Goal: Task Accomplishment & Management: Use online tool/utility

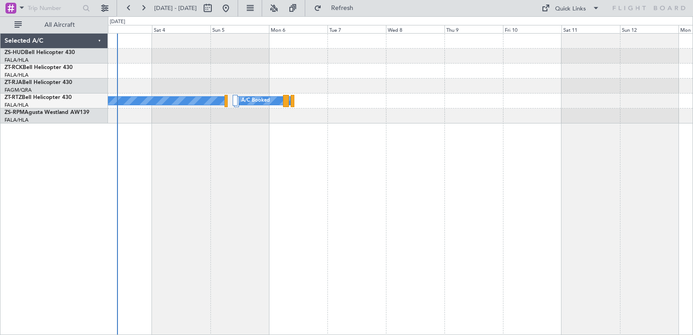
click at [206, 124] on div "A/C Booked A/C Booked A/C Booked A/C Booked A/C Booked A/C Booked A/C Booked A/…" at bounding box center [400, 184] width 585 height 302
click at [20, 6] on span at bounding box center [21, 7] width 11 height 11
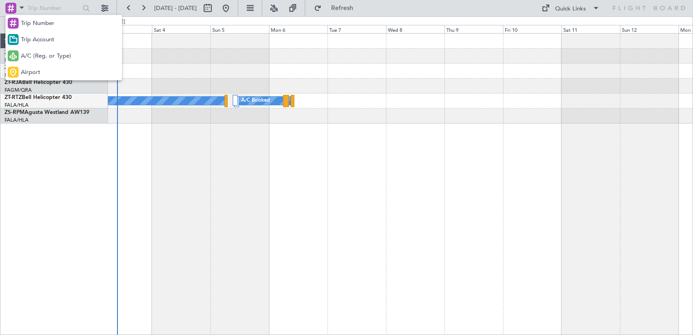
click at [22, 8] on div at bounding box center [346, 167] width 693 height 335
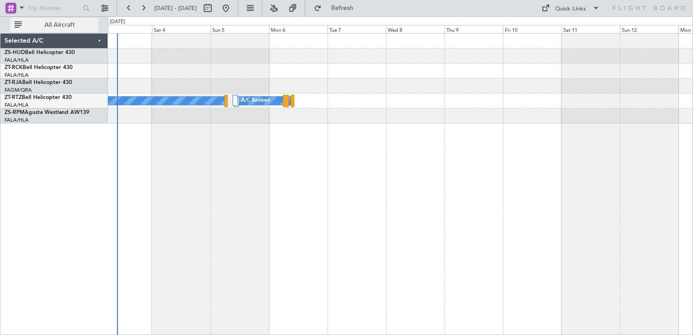
click at [59, 22] on span "All Aircraft" at bounding box center [60, 25] width 72 height 6
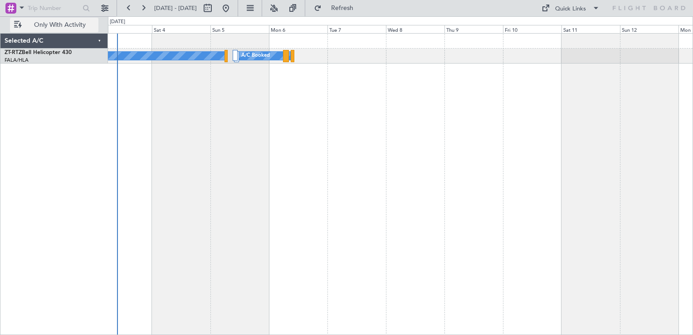
click at [59, 22] on span "Only With Activity" at bounding box center [60, 25] width 72 height 6
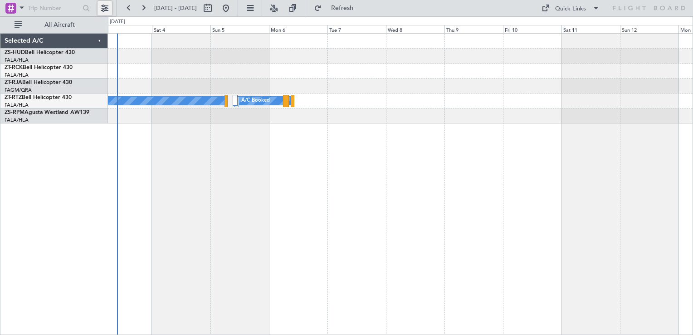
click at [99, 8] on button at bounding box center [105, 8] width 15 height 15
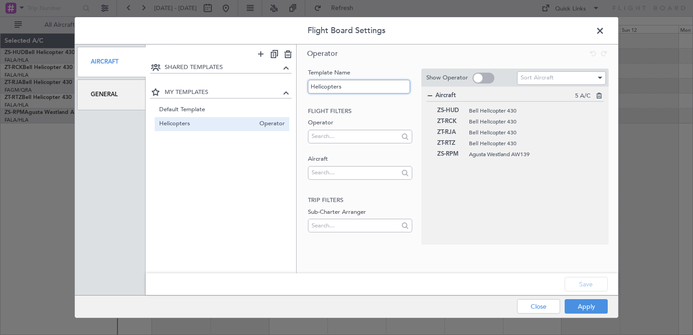
click at [374, 87] on input "Helicopters" at bounding box center [359, 86] width 102 height 14
click at [233, 121] on span "Helicopters" at bounding box center [207, 124] width 96 height 10
click at [355, 86] on input "Helicopters" at bounding box center [359, 86] width 102 height 14
click at [429, 95] on div at bounding box center [429, 96] width 6 height 6
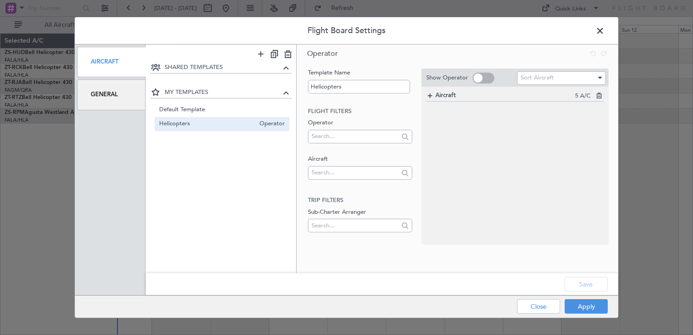
click at [429, 95] on div at bounding box center [429, 96] width 6 height 6
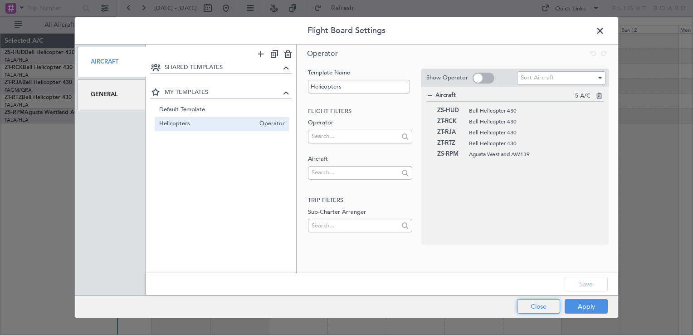
click at [533, 307] on button "Close" at bounding box center [538, 306] width 43 height 15
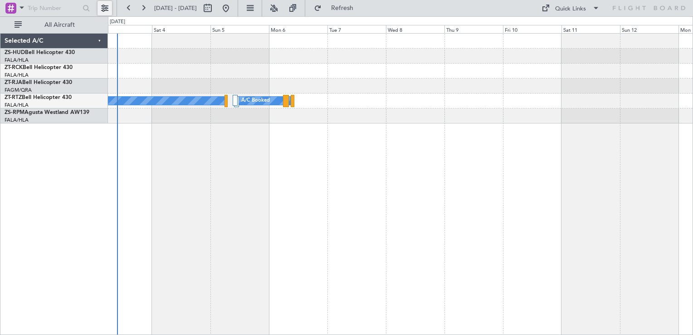
click at [102, 7] on button at bounding box center [105, 8] width 15 height 15
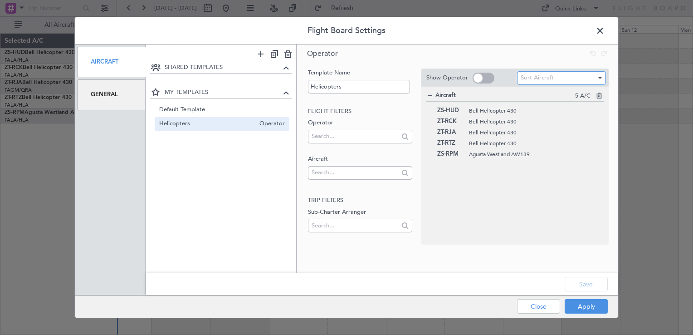
click at [540, 81] on span "Sort Aircraft" at bounding box center [537, 77] width 33 height 8
click at [461, 197] on div at bounding box center [346, 167] width 693 height 335
click at [429, 95] on div at bounding box center [429, 96] width 6 height 6
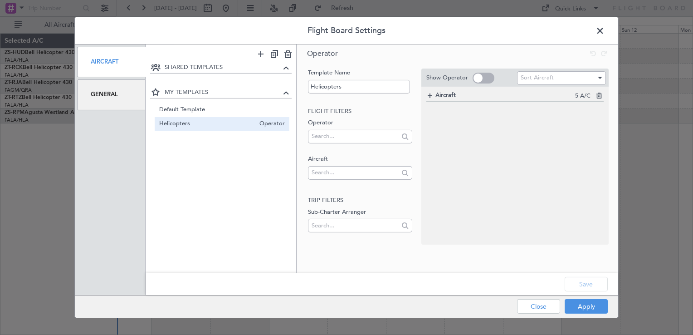
click at [429, 95] on div at bounding box center [429, 96] width 6 height 6
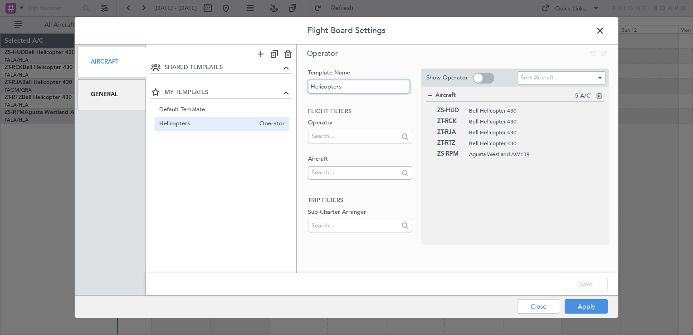
click at [331, 89] on input "Helicopters" at bounding box center [359, 86] width 102 height 14
click at [346, 86] on input "Helicopters" at bounding box center [359, 86] width 102 height 14
click at [171, 94] on span "MY TEMPLATES" at bounding box center [223, 92] width 117 height 9
click at [171, 92] on span "MY TEMPLATES" at bounding box center [223, 92] width 117 height 9
click at [175, 110] on span "Default Template" at bounding box center [207, 110] width 96 height 10
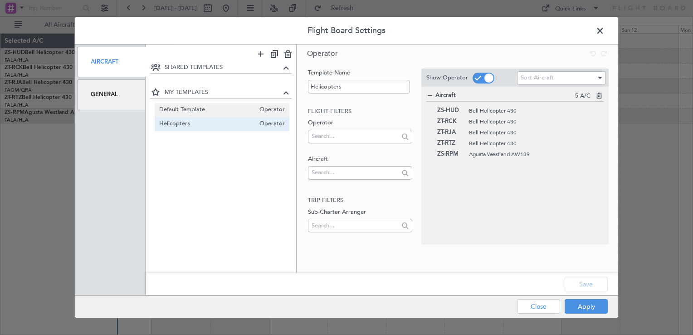
type input "Default Template"
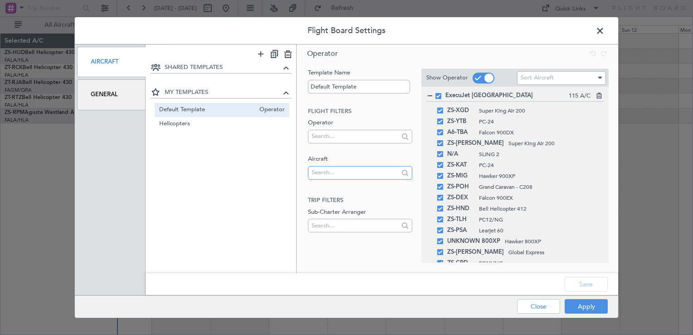
click at [377, 171] on input "text" at bounding box center [355, 173] width 87 height 14
click at [256, 244] on div "SHARED TEMPLATES MY TEMPLATES Default Template Operator Helicopters Operator" at bounding box center [221, 161] width 151 height 198
click at [337, 224] on input "text" at bounding box center [355, 226] width 87 height 14
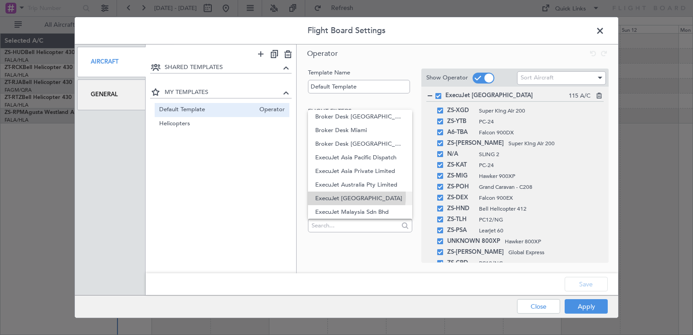
click at [352, 196] on span "ExecuJet [GEOGRAPHIC_DATA]" at bounding box center [359, 198] width 89 height 14
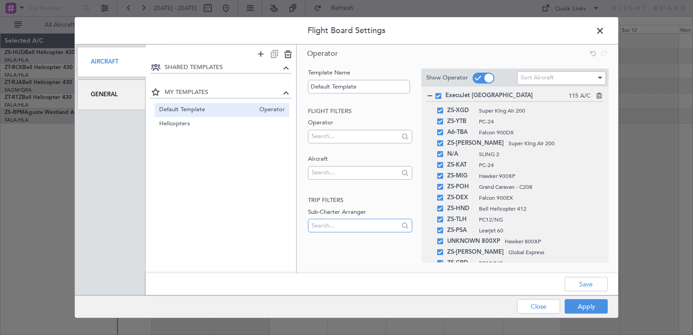
click at [349, 229] on input "text" at bounding box center [355, 226] width 87 height 14
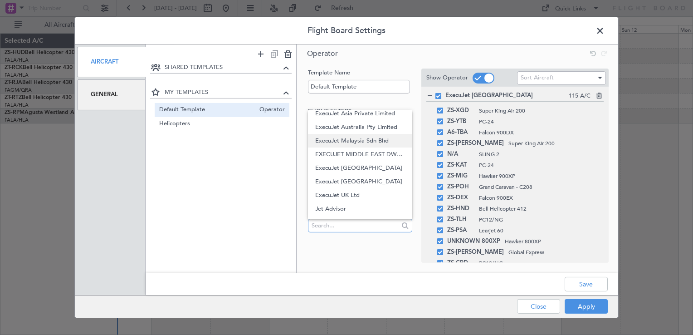
scroll to position [45, 0]
click at [350, 195] on span "ExecuJet [GEOGRAPHIC_DATA]" at bounding box center [359, 194] width 89 height 14
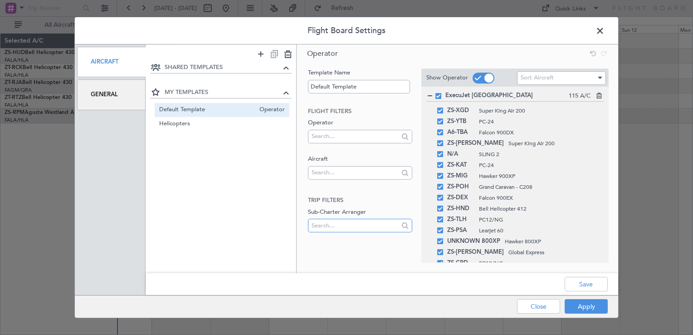
click at [332, 225] on input "text" at bounding box center [355, 226] width 87 height 14
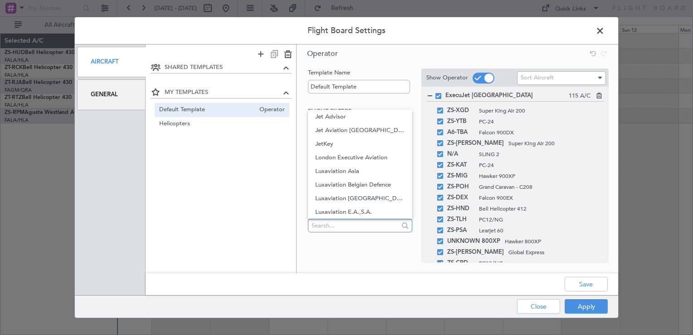
scroll to position [181, 0]
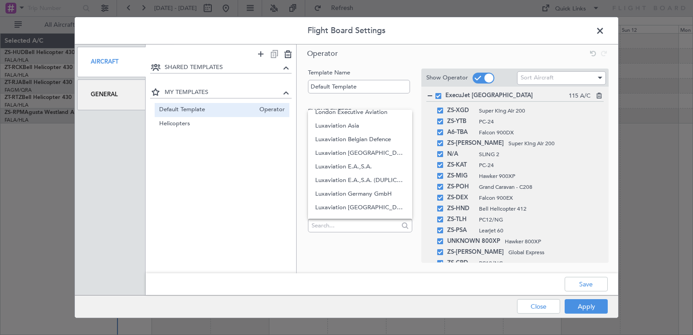
click at [258, 230] on div "SHARED TEMPLATES MY TEMPLATES Default Template Operator Helicopters Operator" at bounding box center [221, 161] width 151 height 198
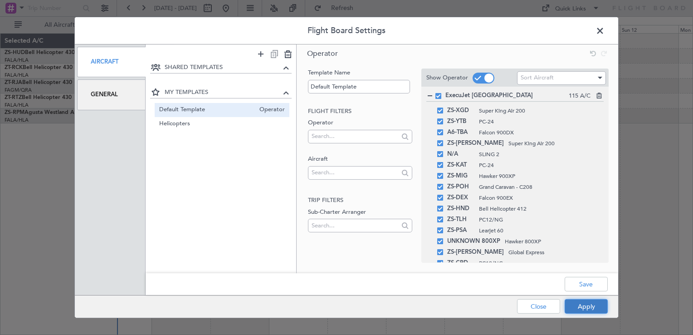
click at [577, 303] on button "Apply" at bounding box center [586, 306] width 43 height 15
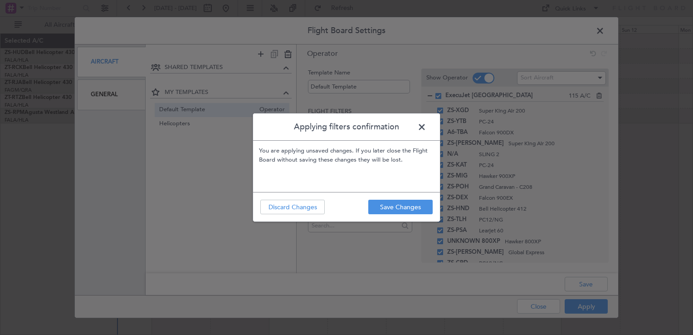
click at [410, 215] on footer "Save Changes Discard Changes" at bounding box center [346, 206] width 187 height 29
click at [406, 210] on button "Save Changes" at bounding box center [400, 207] width 64 height 15
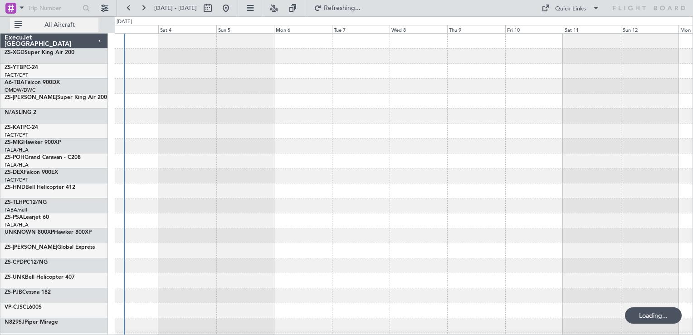
click at [55, 24] on span "All Aircraft" at bounding box center [60, 25] width 72 height 6
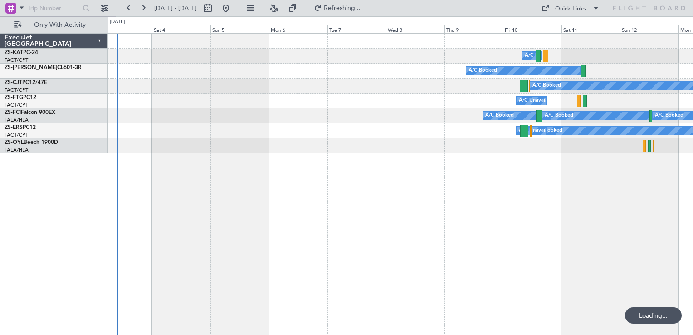
click at [252, 78] on div "A/C Booked A/C Booked A/C Booked A/C Booked" at bounding box center [400, 85] width 585 height 15
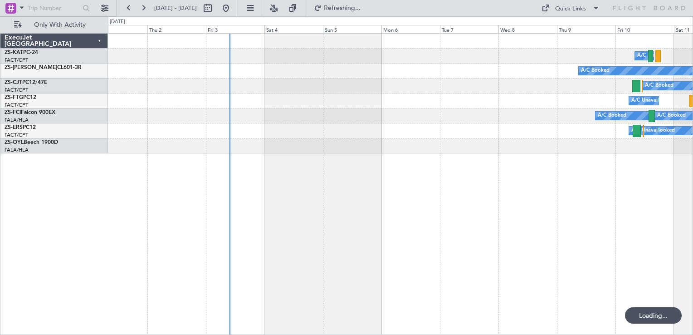
click at [397, 104] on div "A/C Unavailable A/C Booked A/C Booked A/C Booked A/C Unavailable A/C Booked A/C…" at bounding box center [400, 94] width 585 height 120
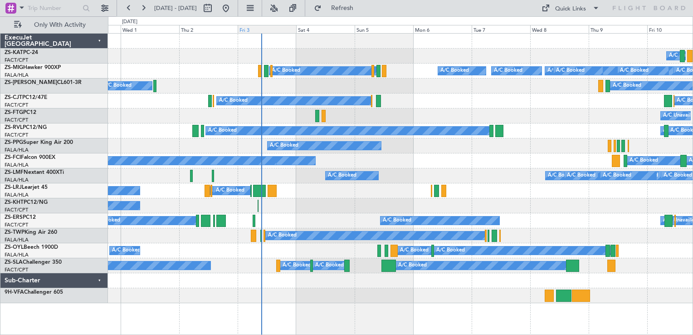
click at [245, 32] on div "Fri 3" at bounding box center [267, 29] width 59 height 8
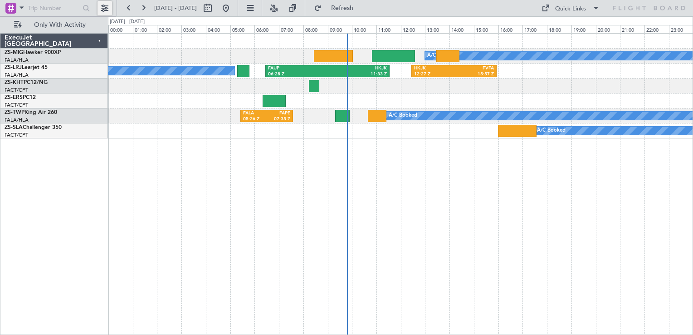
click at [106, 9] on button at bounding box center [105, 8] width 15 height 15
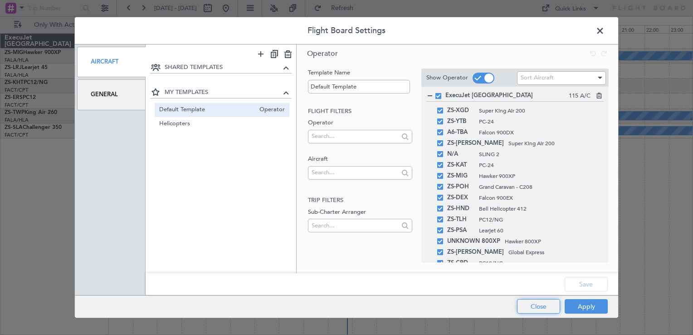
click at [535, 305] on button "Close" at bounding box center [538, 306] width 43 height 15
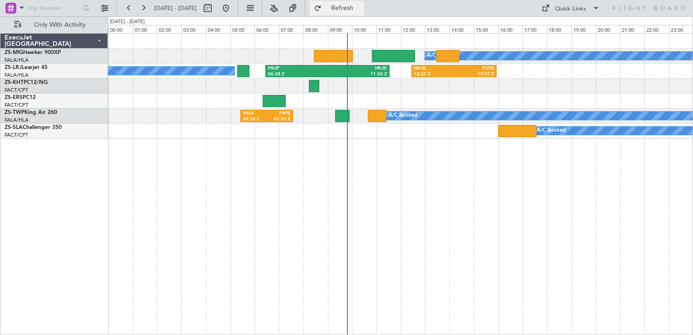
click at [364, 11] on button "Refresh" at bounding box center [337, 8] width 54 height 15
click at [106, 5] on button at bounding box center [105, 8] width 15 height 15
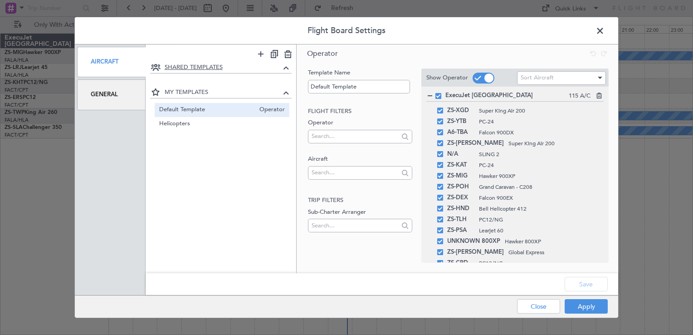
click at [185, 63] on span "SHARED TEMPLATES" at bounding box center [223, 67] width 117 height 9
click at [357, 135] on input "text" at bounding box center [355, 136] width 87 height 14
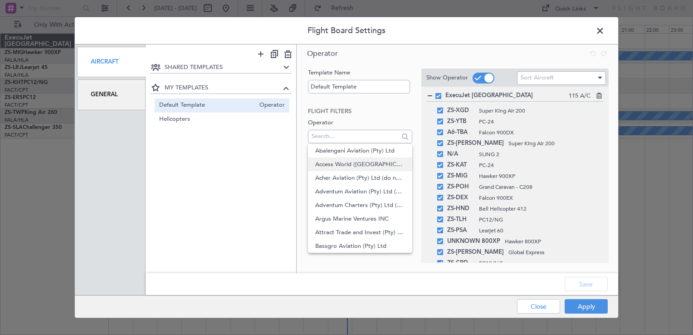
click at [355, 166] on span "Access World ([GEOGRAPHIC_DATA]) (Pty) Ltd" at bounding box center [359, 164] width 89 height 14
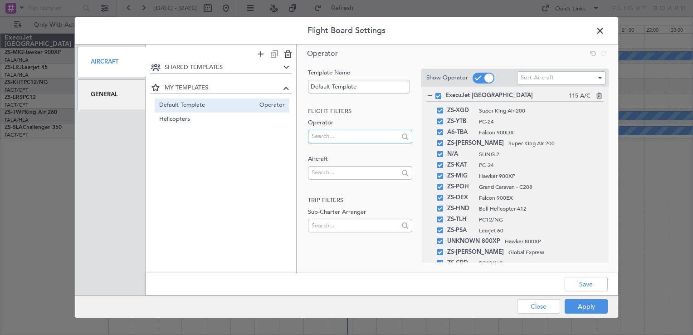
scroll to position [0, 0]
click at [343, 133] on input "text" at bounding box center [355, 136] width 87 height 14
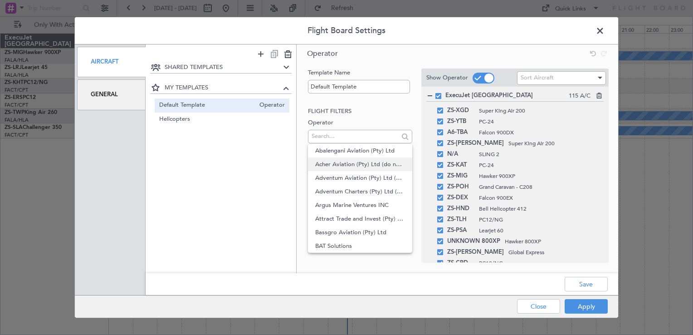
click at [341, 163] on span "Acher Aviation (Pty) Ltd (do not use)" at bounding box center [359, 164] width 89 height 14
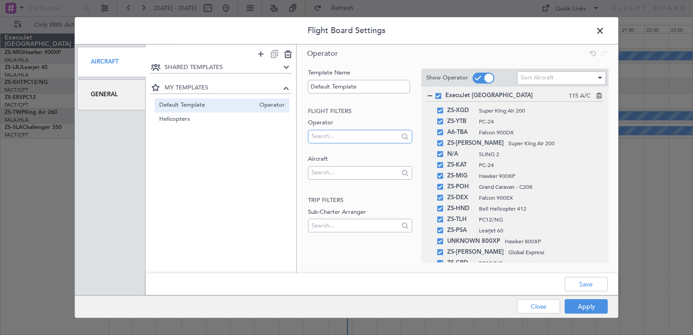
click at [335, 138] on input "text" at bounding box center [355, 136] width 87 height 14
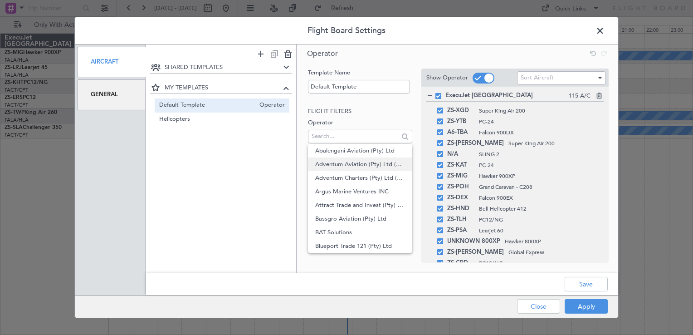
click at [333, 164] on span "Adventum Aviation (Pty) Ltd (ZS-KHT)" at bounding box center [359, 164] width 89 height 14
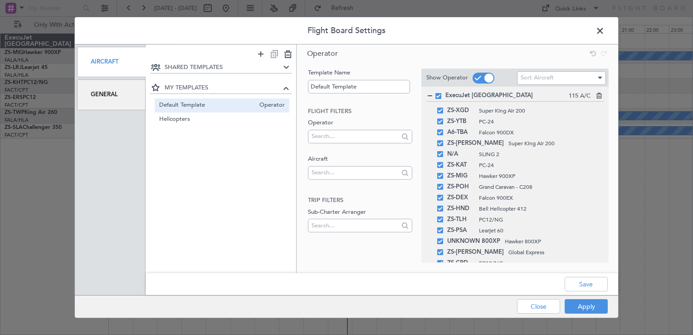
click at [330, 128] on div "Operator" at bounding box center [360, 132] width 104 height 28
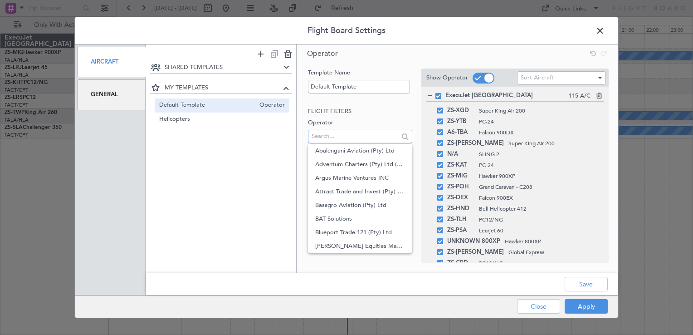
click at [329, 140] on input "text" at bounding box center [355, 136] width 87 height 14
click at [331, 164] on span "Adventum Charters (Pty) Ltd (ZS-TTH)" at bounding box center [359, 164] width 89 height 14
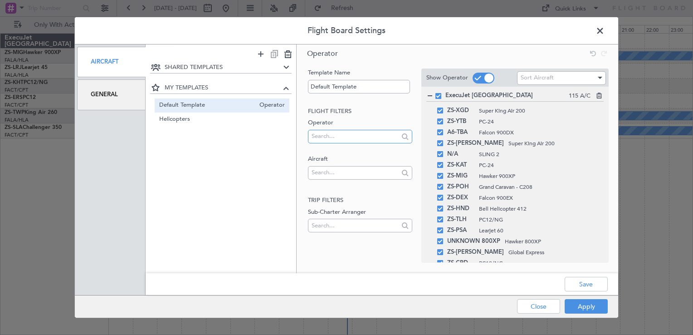
click at [330, 138] on input "text" at bounding box center [355, 136] width 87 height 14
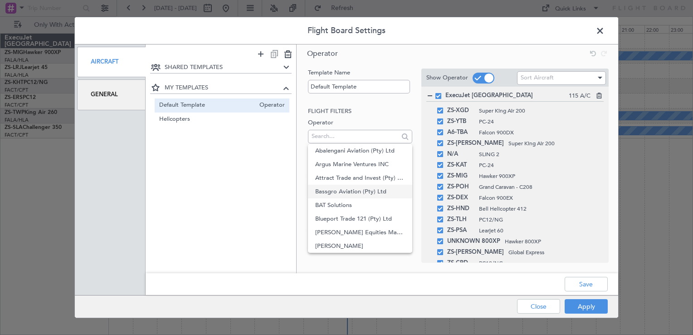
click at [327, 189] on span "Bassgro Aviation (Pty) Ltd" at bounding box center [359, 192] width 89 height 14
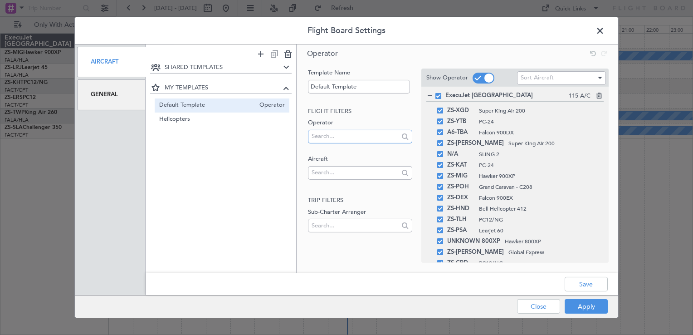
click at [328, 134] on input "text" at bounding box center [355, 136] width 87 height 14
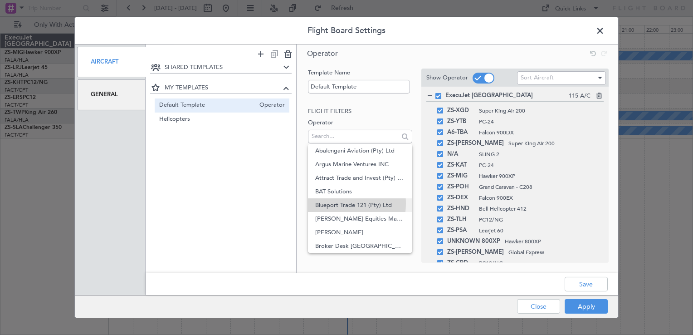
click at [334, 203] on span "Blueport Trade 121 (Pty) Ltd" at bounding box center [359, 205] width 89 height 14
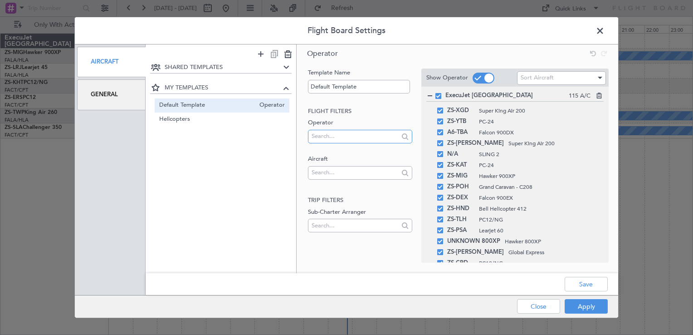
click at [328, 135] on input "text" at bounding box center [355, 136] width 87 height 14
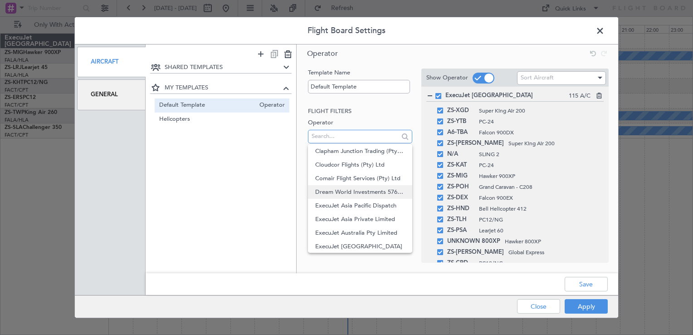
scroll to position [136, 0]
click at [334, 193] on span "Comair Flight Services (Pty) Ltd" at bounding box center [359, 192] width 89 height 14
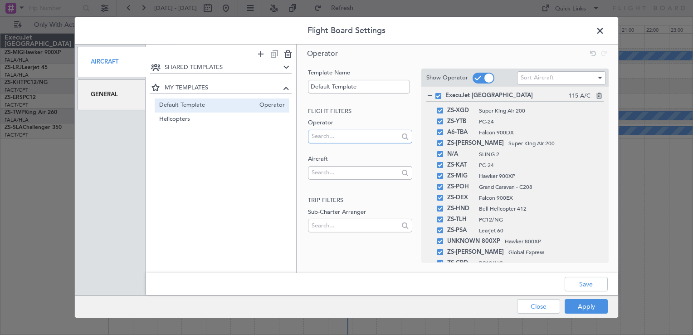
click at [344, 136] on input "text" at bounding box center [355, 136] width 87 height 14
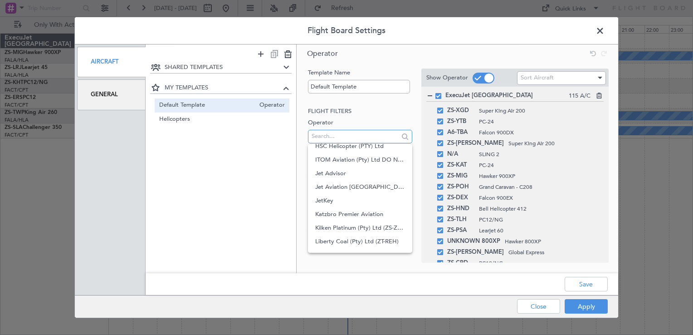
scroll to position [499, 0]
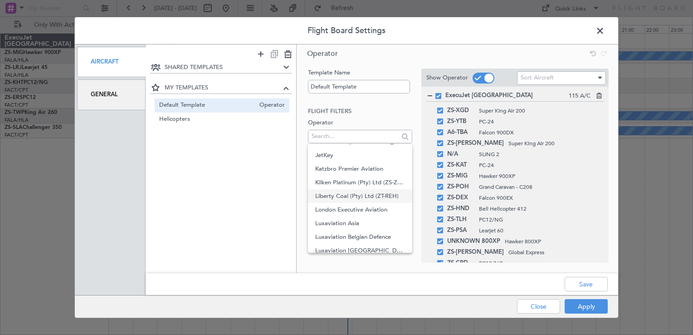
click at [345, 201] on span "Liberty Coal (Pty) Ltd (ZT-REH)" at bounding box center [359, 196] width 89 height 14
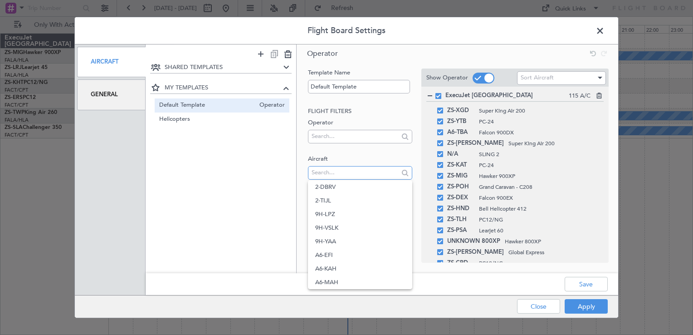
click at [335, 174] on input "text" at bounding box center [355, 173] width 87 height 14
click at [324, 283] on span "ZT-RTZ" at bounding box center [359, 282] width 89 height 14
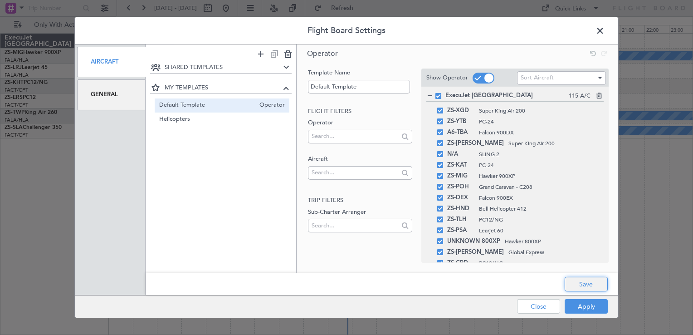
click at [581, 287] on button "Save" at bounding box center [586, 284] width 43 height 15
click at [583, 303] on button "Apply" at bounding box center [586, 306] width 43 height 15
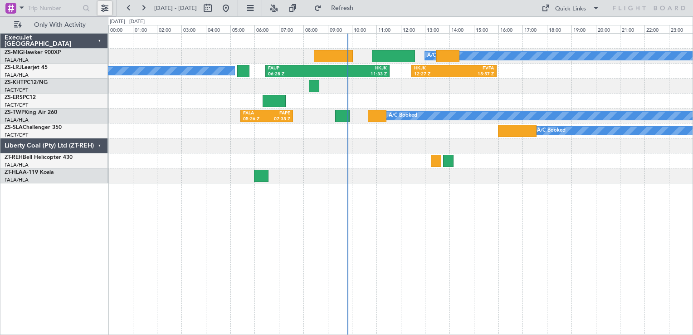
click at [107, 12] on button at bounding box center [105, 8] width 15 height 15
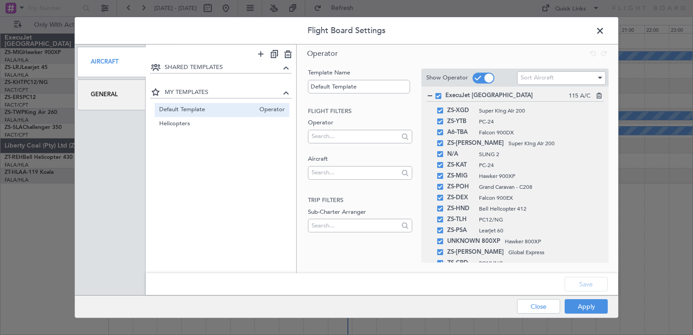
click at [256, 110] on span "Operator" at bounding box center [270, 110] width 30 height 10
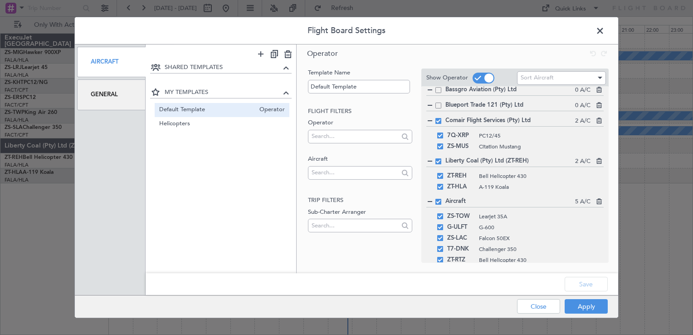
scroll to position [1434, 0]
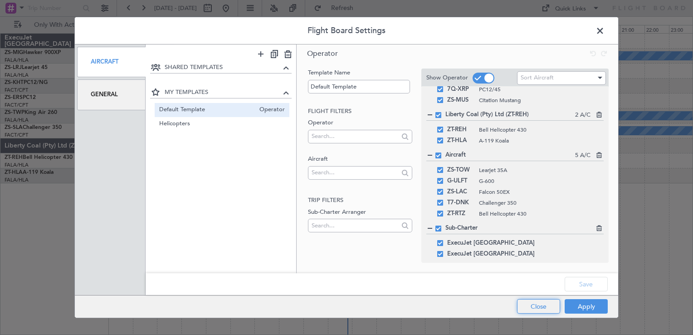
click at [551, 302] on button "Close" at bounding box center [538, 306] width 43 height 15
